Goal: Find specific page/section: Find specific page/section

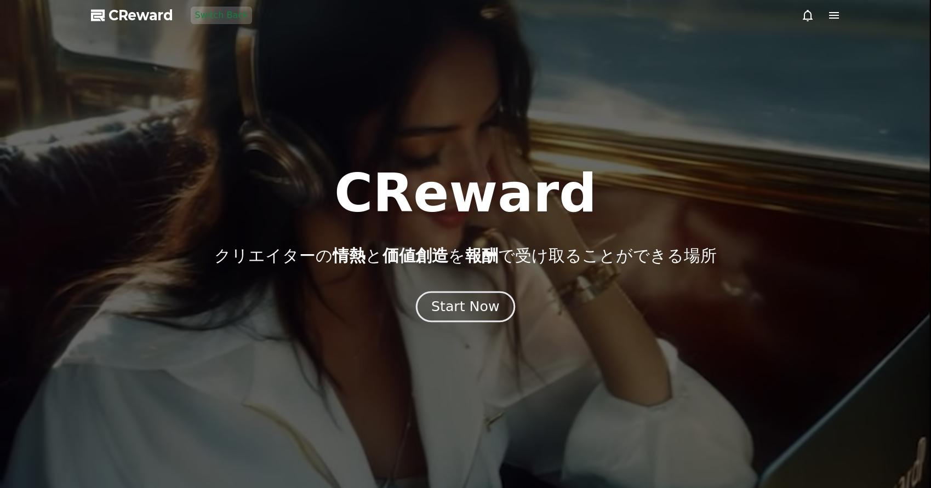
click at [472, 302] on div "Start Now" at bounding box center [465, 306] width 68 height 19
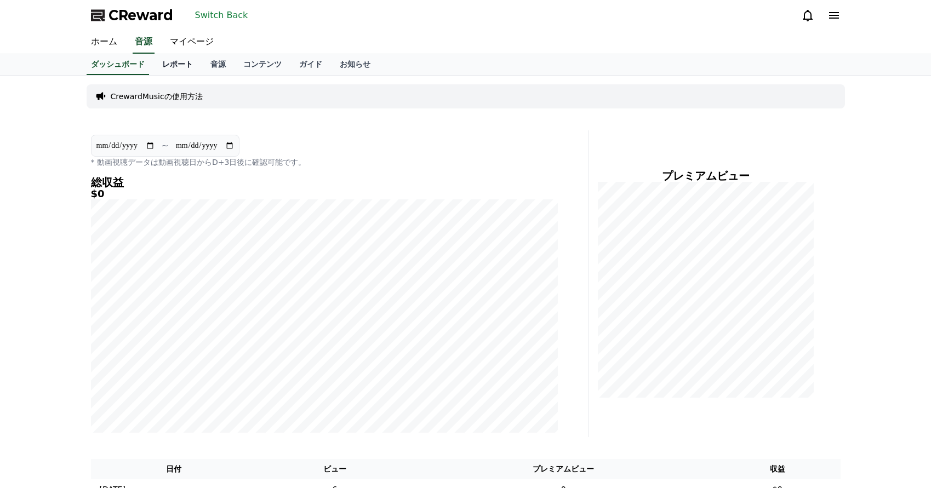
click at [170, 61] on link "レポート" at bounding box center [177, 64] width 48 height 21
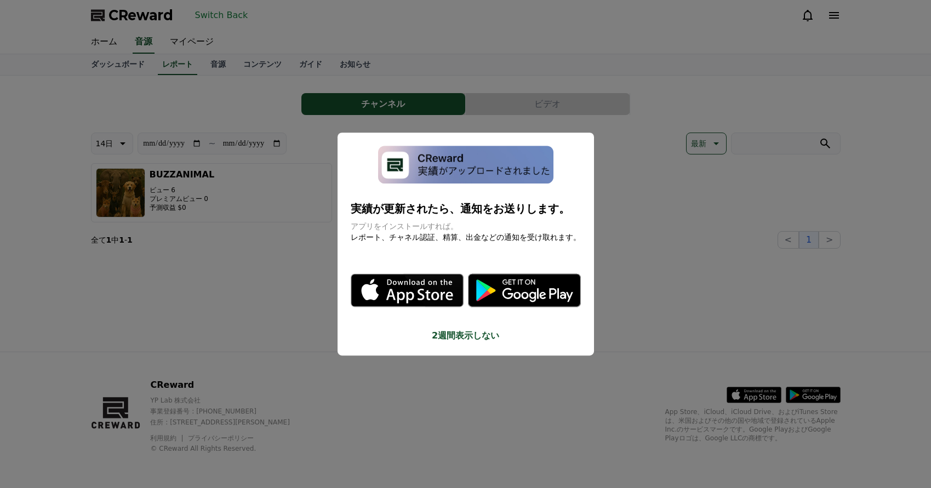
click at [264, 233] on button "close modal" at bounding box center [465, 244] width 931 height 488
click at [233, 198] on button "BUZZANIMAL ビュー 6 プレミアムビュー 0 予測収益 $0" at bounding box center [211, 192] width 241 height 59
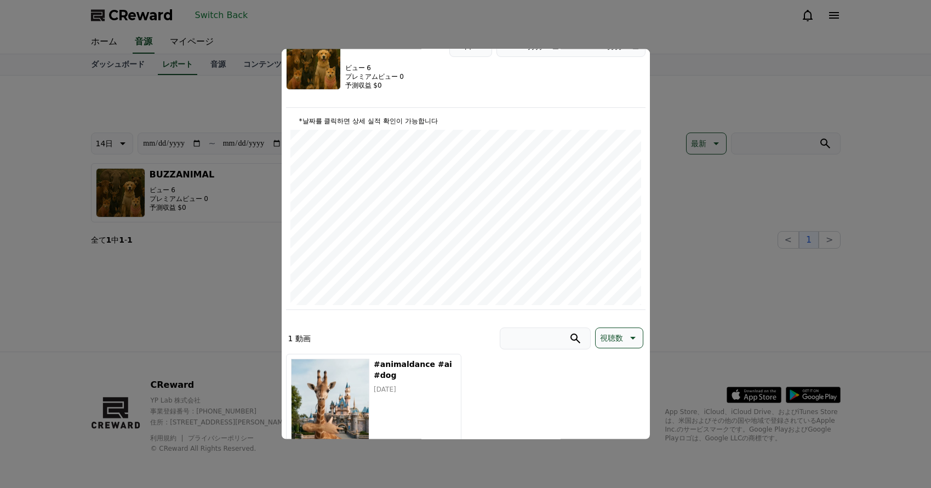
scroll to position [152, 0]
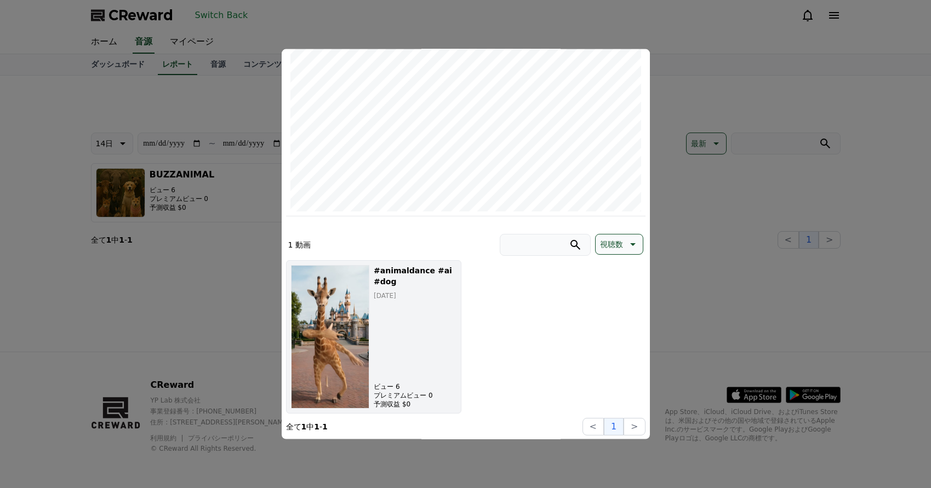
click at [398, 265] on h5 "#animaldance #ai #dog" at bounding box center [415, 276] width 82 height 22
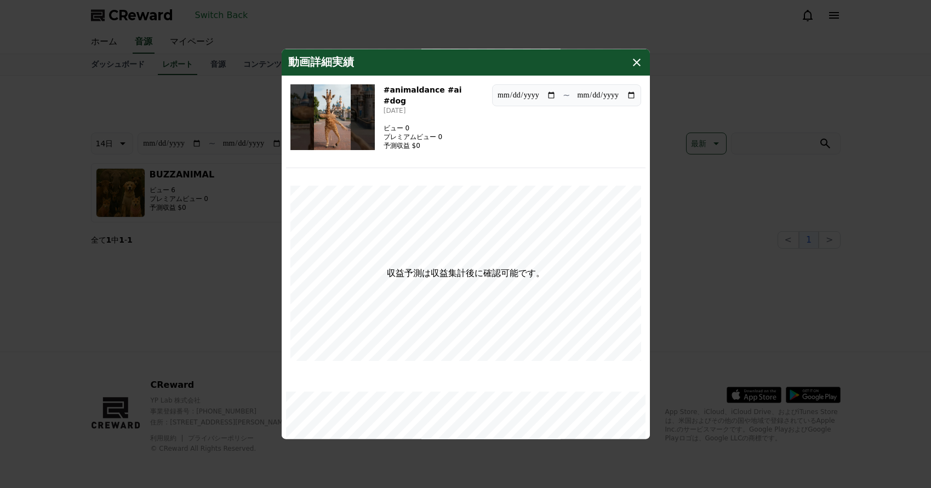
click at [335, 129] on img "modal" at bounding box center [332, 117] width 84 height 66
click at [637, 65] on icon "modal" at bounding box center [636, 61] width 13 height 13
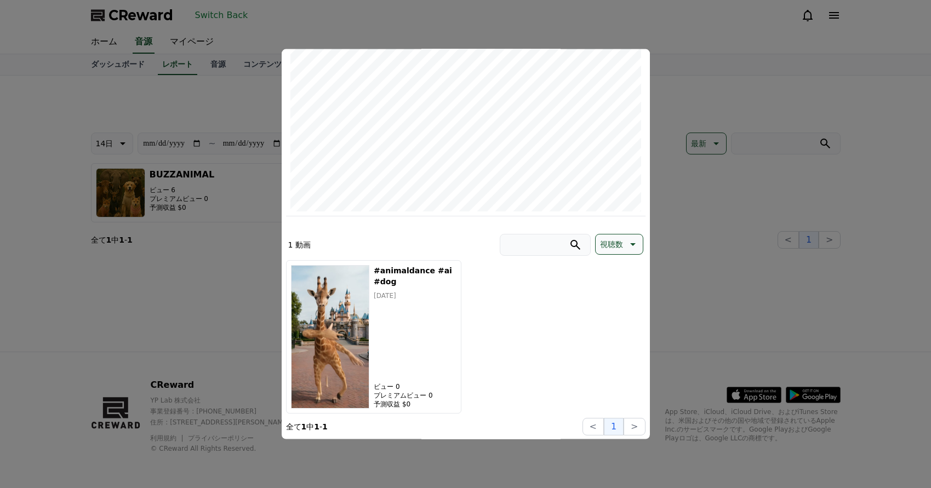
drag, startPoint x: 308, startPoint y: 25, endPoint x: 223, endPoint y: 15, distance: 86.0
click at [305, 25] on button "close modal" at bounding box center [465, 244] width 931 height 488
click at [216, 10] on button "Switch Back" at bounding box center [222, 16] width 62 height 18
